Goal: Information Seeking & Learning: Check status

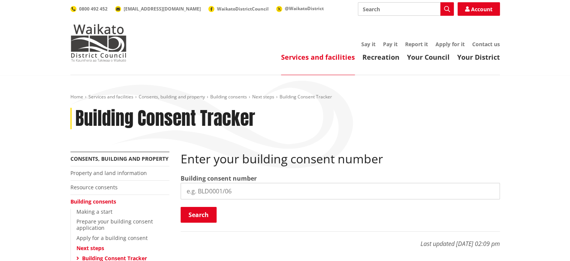
click at [235, 192] on input "search" at bounding box center [341, 191] width 320 height 17
type input "BLD0179/26"
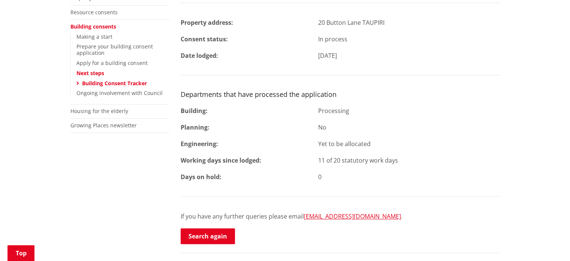
scroll to position [188, 0]
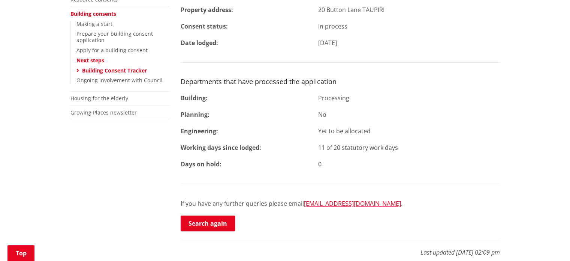
drag, startPoint x: 180, startPoint y: 147, endPoint x: 400, endPoint y: 144, distance: 220.2
click at [400, 144] on div "Working days since lodged: 11 of 20 statutory work days" at bounding box center [340, 147] width 331 height 9
copy div "Working days since lodged: 11 of 20 statutory work days"
